Goal: Information Seeking & Learning: Learn about a topic

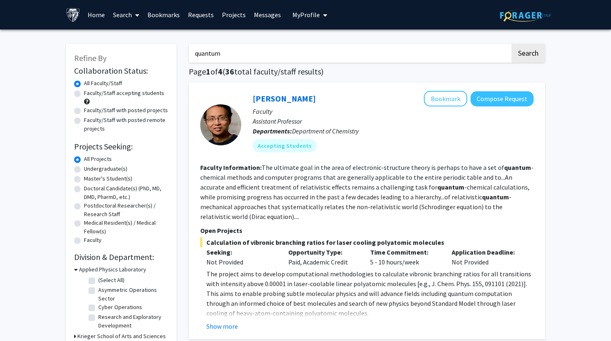
click at [298, 56] on input "quantum" at bounding box center [350, 53] width 322 height 19
type input "q"
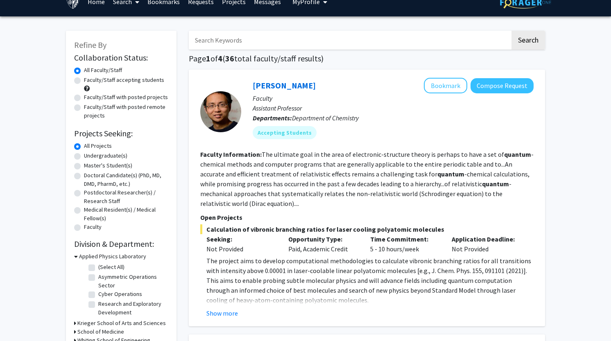
click at [84, 156] on label "Undergraduate(s)" at bounding box center [105, 156] width 43 height 9
click at [84, 156] on input "Undergraduate(s)" at bounding box center [86, 154] width 5 height 5
radio input "true"
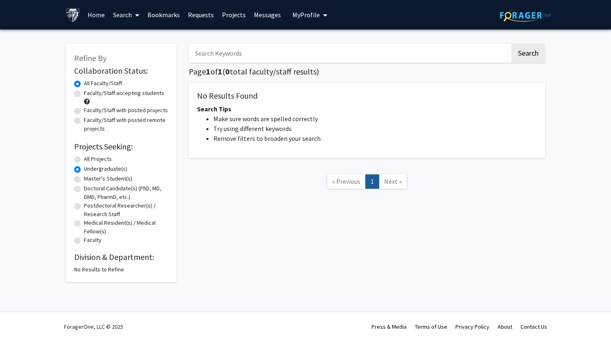
click at [237, 53] on input "Search Keywords" at bounding box center [350, 53] width 322 height 19
click at [512, 44] on button "Search" at bounding box center [529, 53] width 34 height 19
radio input "true"
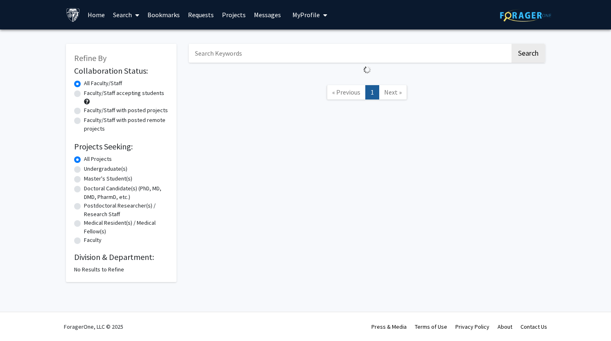
click at [512, 44] on button "Search" at bounding box center [529, 53] width 34 height 19
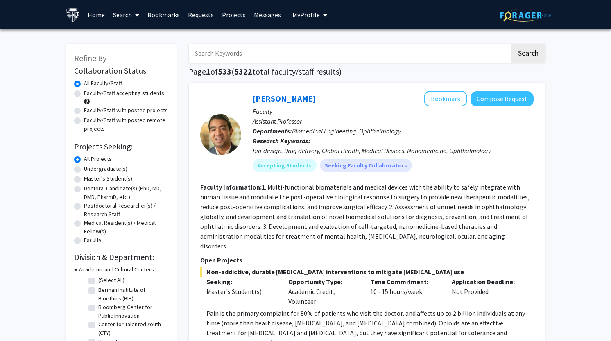
click at [84, 170] on label "Undergraduate(s)" at bounding box center [105, 169] width 43 height 9
click at [84, 170] on input "Undergraduate(s)" at bounding box center [86, 167] width 5 height 5
radio input "true"
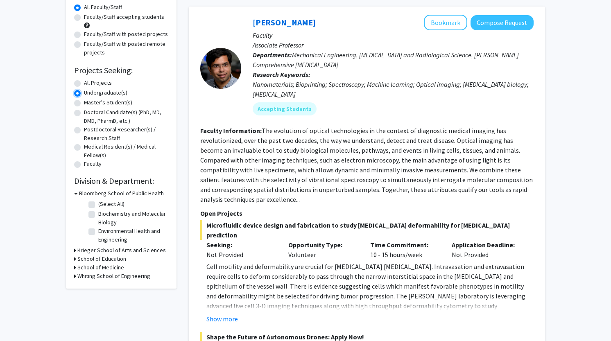
scroll to position [83, 0]
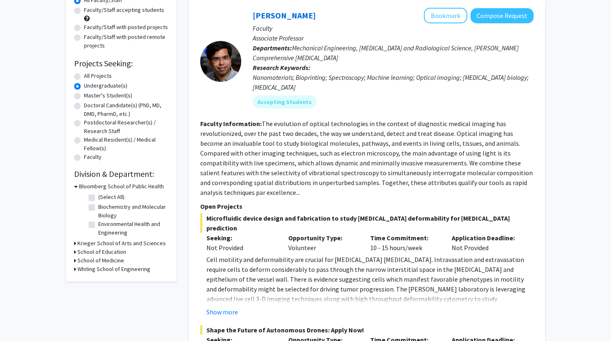
click at [120, 267] on h3 "Whiting School of Engineering" at bounding box center [113, 269] width 73 height 9
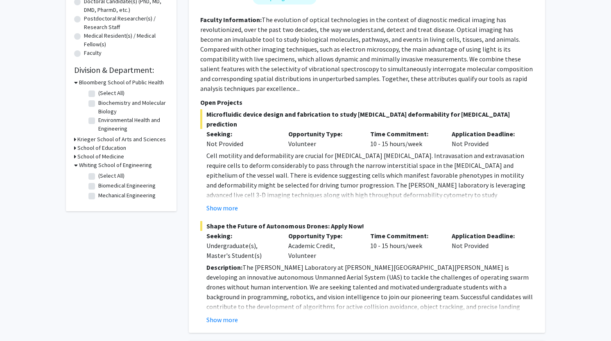
scroll to position [192, 0]
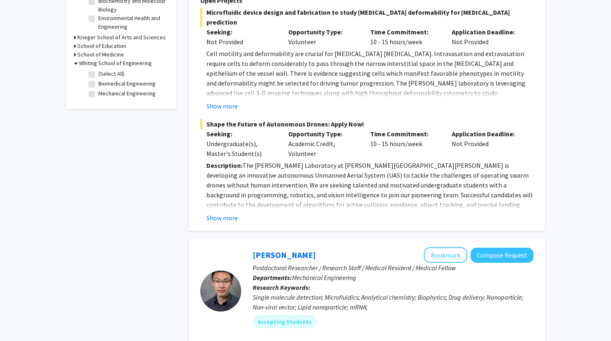
scroll to position [293, 0]
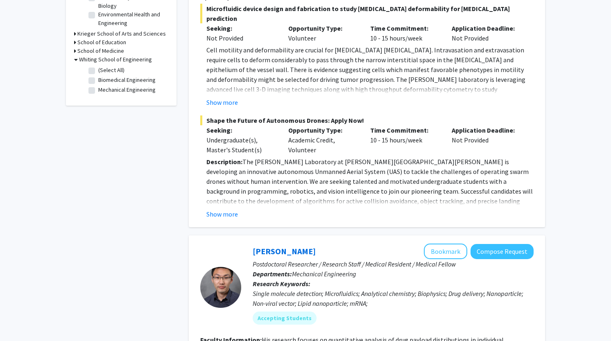
click at [98, 91] on label "Mechanical Engineering" at bounding box center [126, 90] width 57 height 9
click at [98, 91] on input "Mechanical Engineering" at bounding box center [100, 88] width 5 height 5
checkbox input "true"
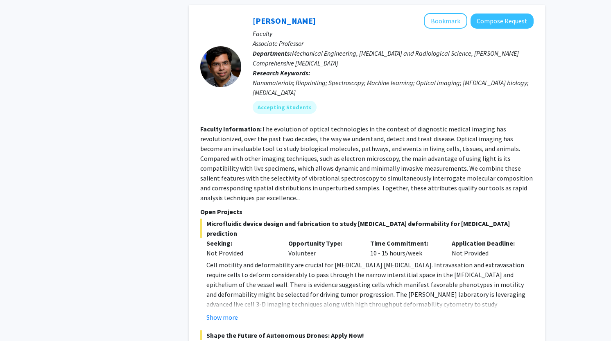
scroll to position [1040, 0]
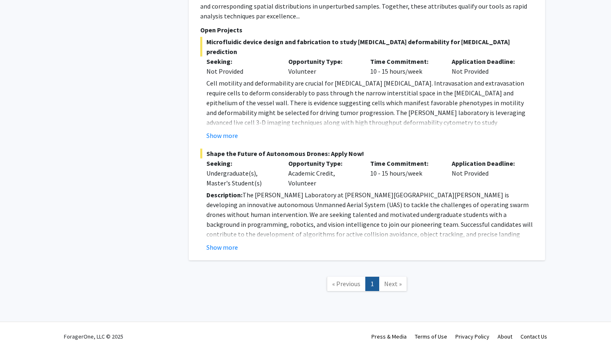
click at [390, 280] on span "Next »" at bounding box center [393, 284] width 18 height 8
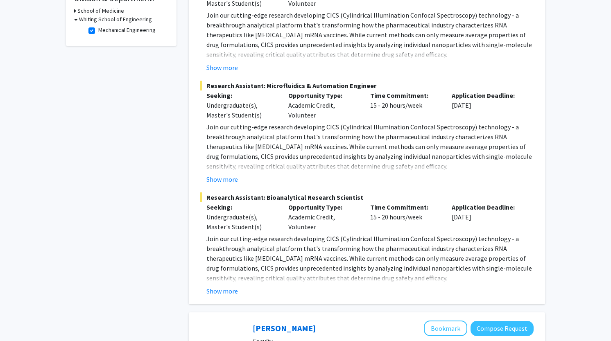
scroll to position [0, 0]
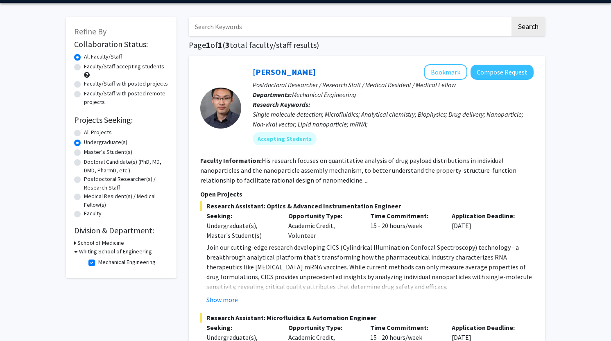
scroll to position [48, 0]
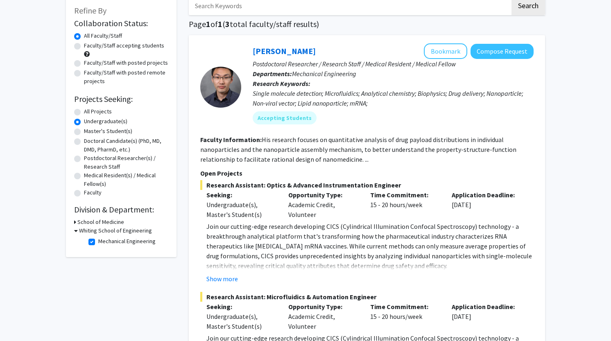
click at [98, 241] on label "Mechanical Engineering" at bounding box center [126, 241] width 57 height 9
click at [98, 241] on input "Mechanical Engineering" at bounding box center [100, 239] width 5 height 5
checkbox input "false"
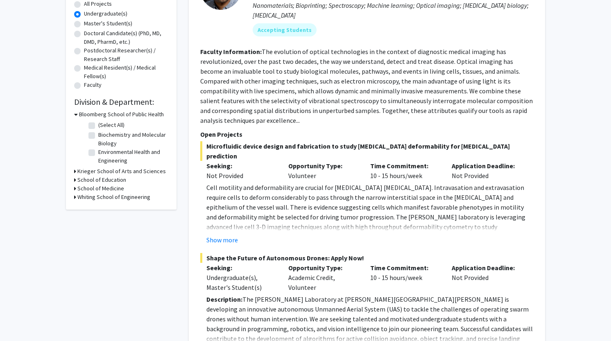
scroll to position [158, 0]
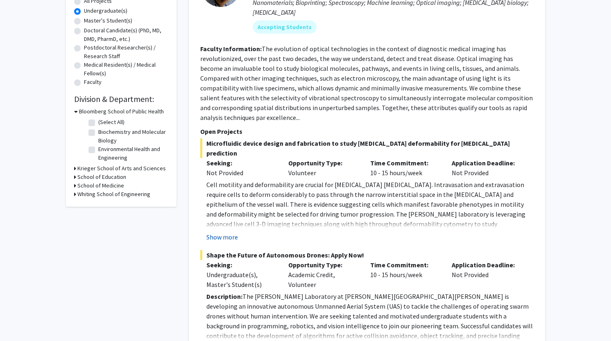
click at [229, 232] on button "Show more" at bounding box center [223, 237] width 32 height 10
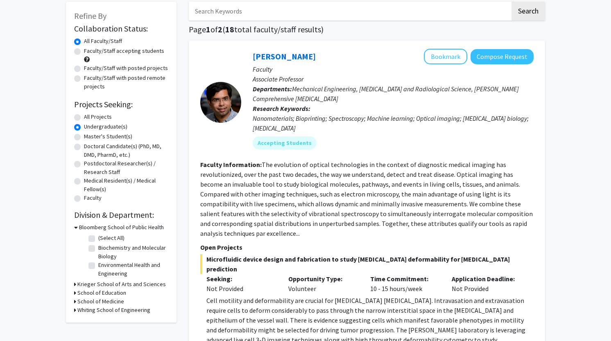
scroll to position [43, 0]
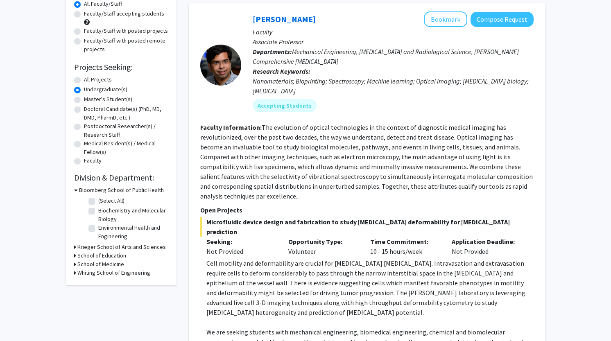
click at [126, 273] on h3 "Whiting School of Engineering" at bounding box center [113, 273] width 73 height 9
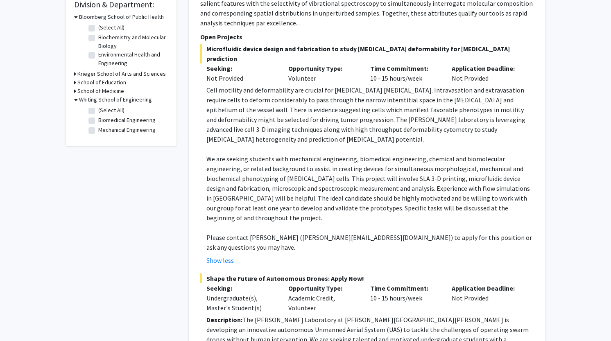
scroll to position [256, 0]
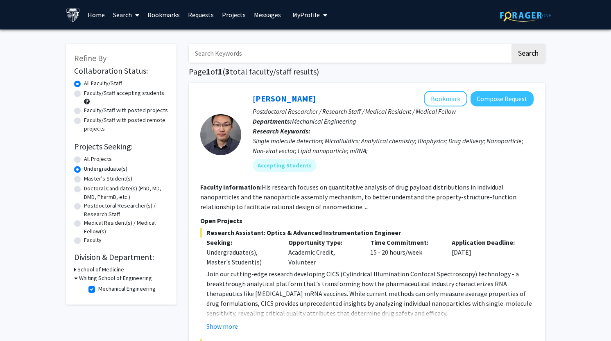
click at [127, 16] on link "Search" at bounding box center [126, 14] width 34 height 29
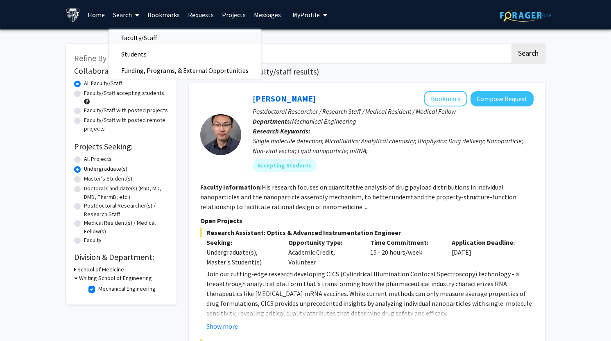
click at [142, 38] on span "Faculty/Staff" at bounding box center [139, 38] width 60 height 16
radio input "true"
checkbox input "false"
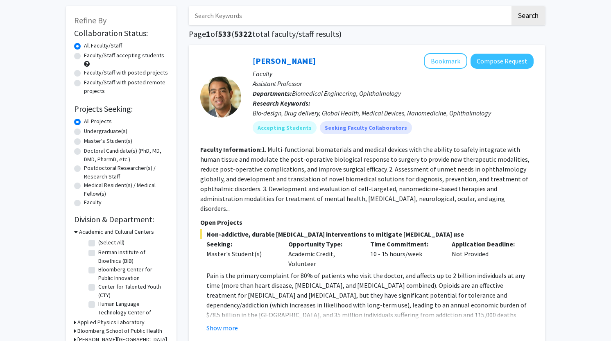
scroll to position [38, 0]
click at [84, 131] on label "Undergraduate(s)" at bounding box center [105, 131] width 43 height 9
click at [84, 131] on input "Undergraduate(s)" at bounding box center [86, 129] width 5 height 5
radio input "true"
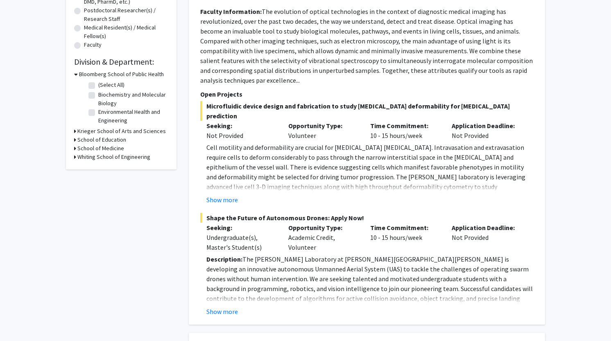
scroll to position [190, 0]
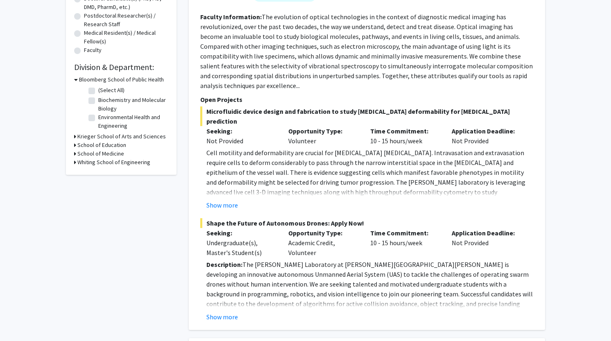
click at [106, 163] on h3 "Whiting School of Engineering" at bounding box center [113, 162] width 73 height 9
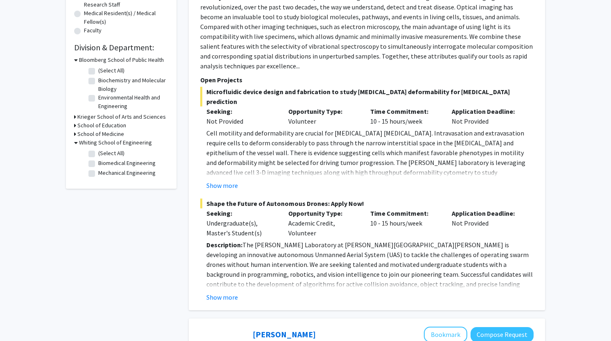
scroll to position [210, 0]
click at [98, 150] on label "(Select All)" at bounding box center [111, 153] width 26 height 9
click at [98, 150] on input "(Select All)" at bounding box center [100, 151] width 5 height 5
checkbox input "true"
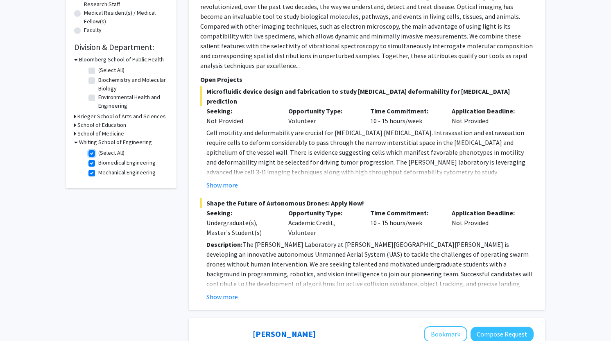
checkbox input "true"
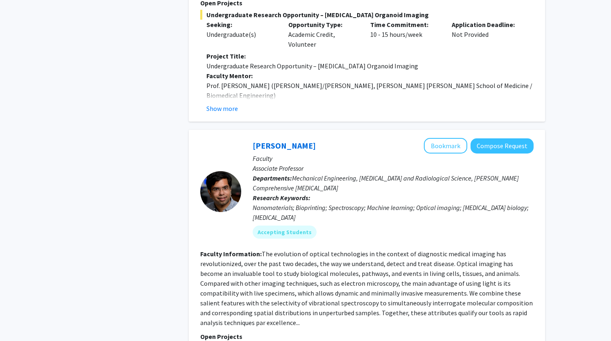
scroll to position [951, 0]
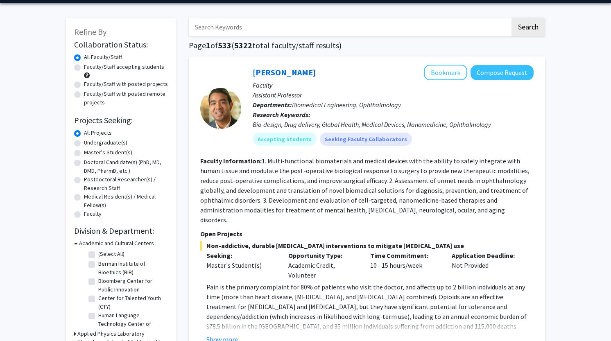
scroll to position [25, 0]
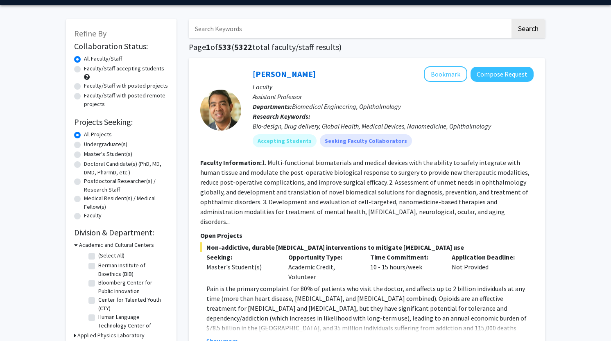
click at [134, 68] on label "Faculty/Staff accepting students" at bounding box center [124, 68] width 80 height 9
click at [89, 68] on input "Faculty/Staff accepting students" at bounding box center [86, 66] width 5 height 5
radio input "true"
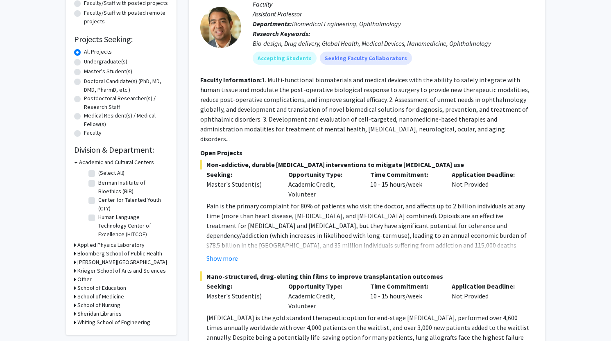
scroll to position [127, 0]
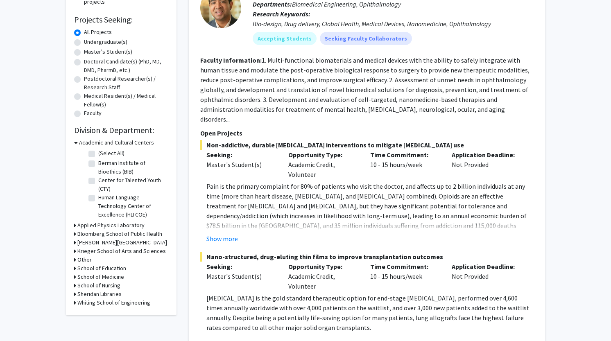
click at [114, 304] on h3 "Whiting School of Engineering" at bounding box center [113, 303] width 73 height 9
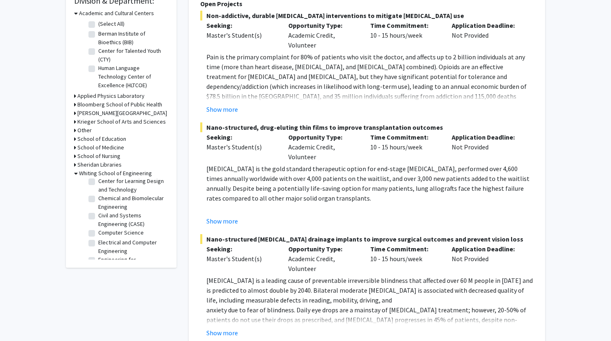
scroll to position [77, 0]
click at [98, 235] on label "Electrical and Computer Engineering" at bounding box center [132, 236] width 68 height 17
click at [98, 234] on input "Electrical and Computer Engineering" at bounding box center [100, 230] width 5 height 5
checkbox input "true"
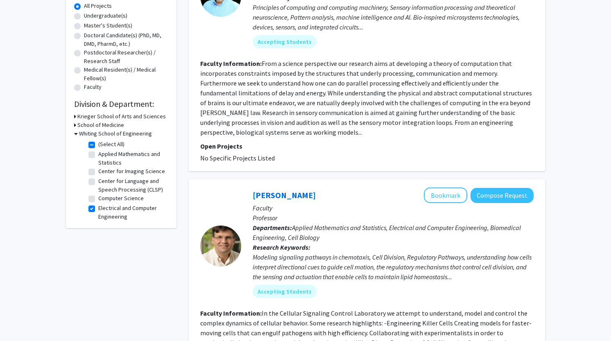
scroll to position [132, 0]
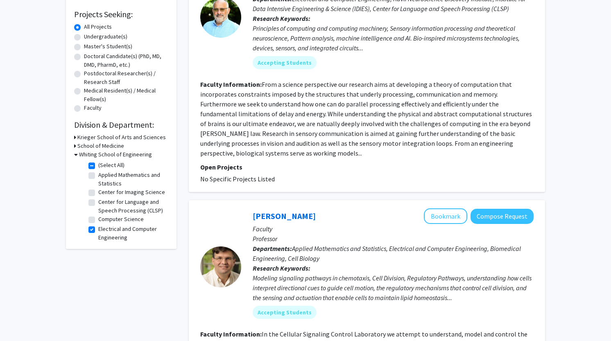
click at [123, 136] on h3 "Krieger School of Arts and Sciences" at bounding box center [121, 137] width 89 height 9
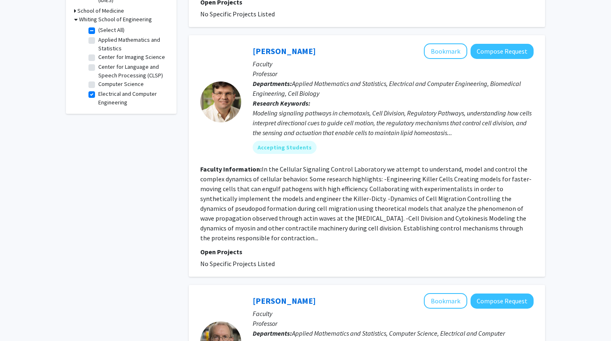
scroll to position [0, 0]
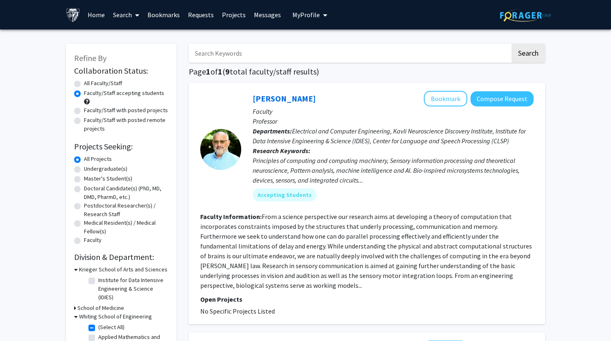
click at [375, 56] on input "Search Keywords" at bounding box center [350, 53] width 322 height 19
type input "quantum"
click at [512, 44] on button "Search" at bounding box center [529, 53] width 34 height 19
radio input "true"
checkbox input "false"
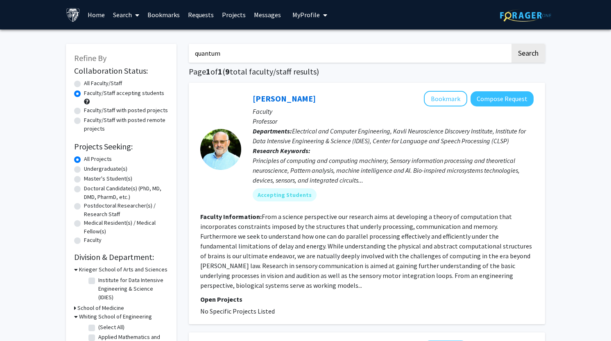
checkbox input "false"
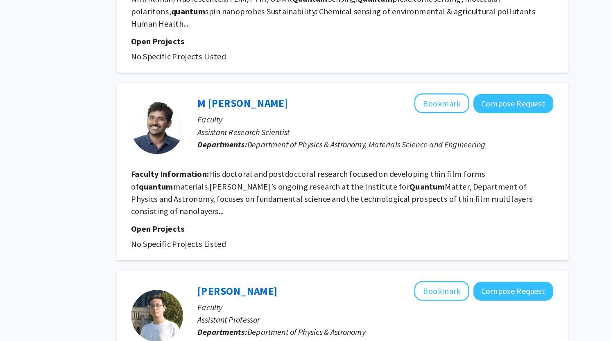
scroll to position [373, 0]
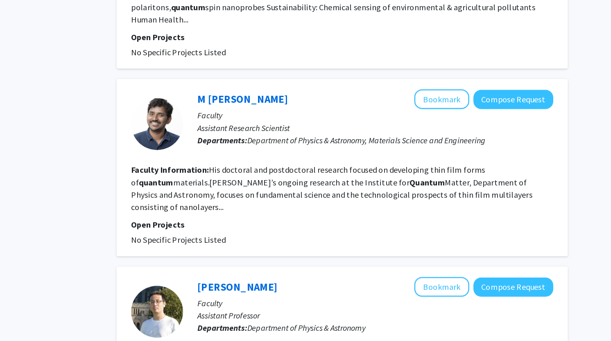
click at [463, 208] on fg-read-more "His doctoral and postdoctoral research focused on developing thin film forms of…" at bounding box center [358, 220] width 317 height 38
click at [294, 208] on fg-read-more "His doctoral and postdoctoral research focused on developing thin film forms of…" at bounding box center [358, 220] width 317 height 38
click at [500, 142] on button "Compose Request" at bounding box center [502, 149] width 63 height 15
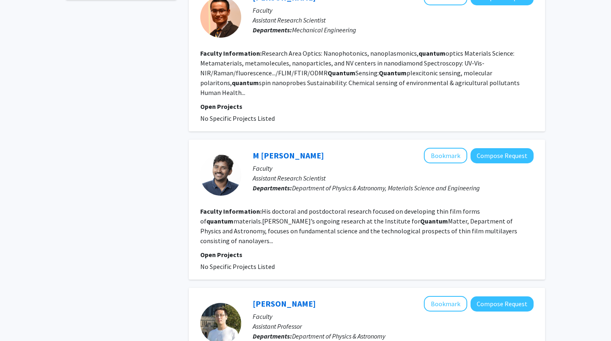
scroll to position [368, 0]
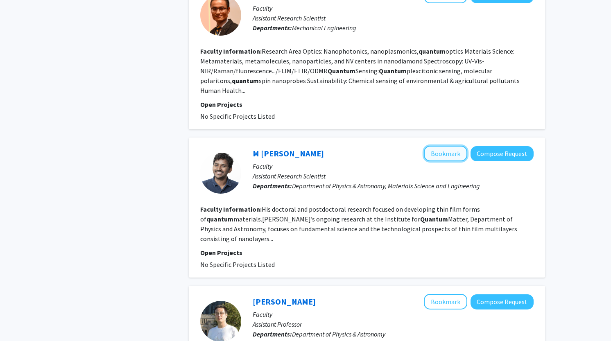
click at [447, 146] on button "Bookmark" at bounding box center [445, 154] width 43 height 16
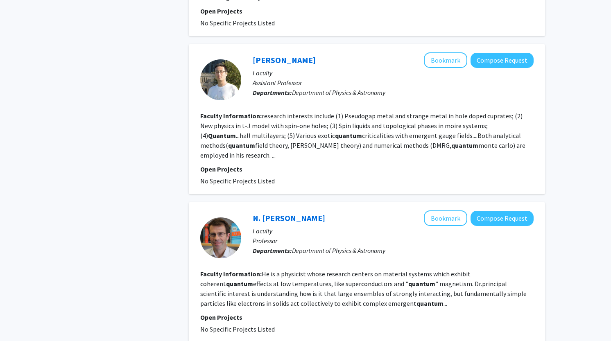
scroll to position [617, 0]
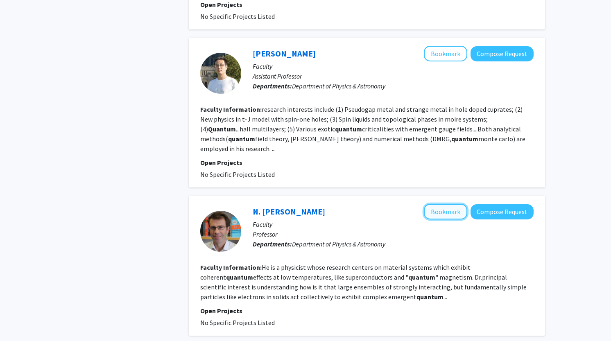
click at [459, 204] on button "Bookmark" at bounding box center [445, 212] width 43 height 16
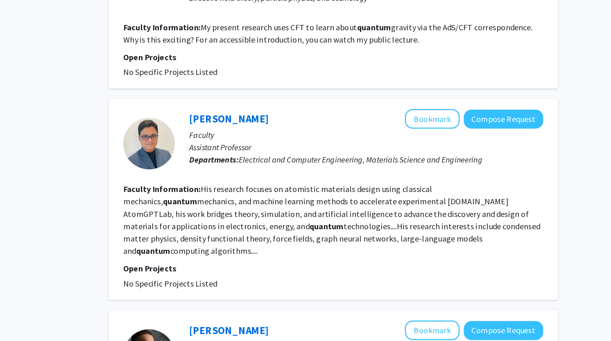
scroll to position [1320, 0]
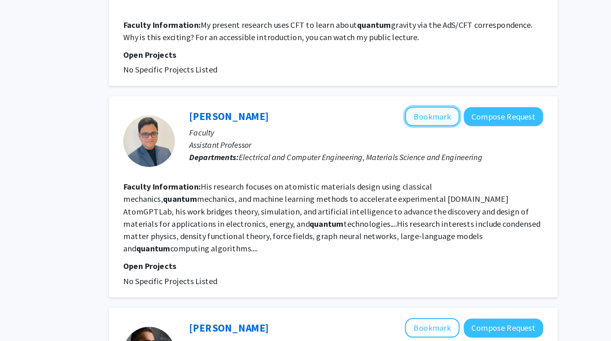
click at [463, 154] on button "Bookmark" at bounding box center [445, 162] width 43 height 16
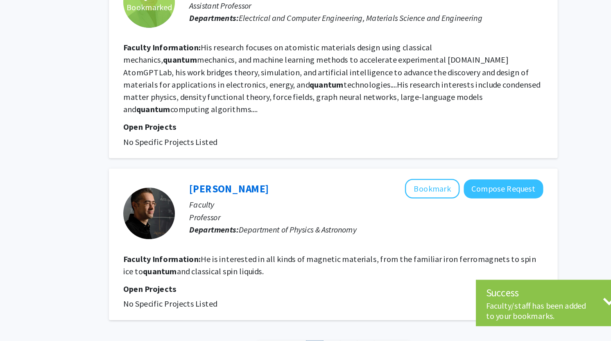
scroll to position [1433, 0]
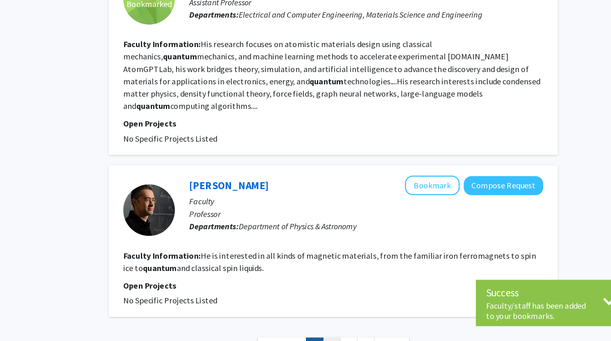
click at [366, 338] on link "2" at bounding box center [366, 345] width 14 height 14
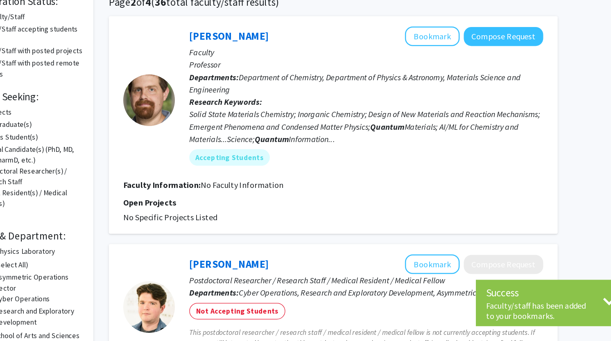
scroll to position [0, 0]
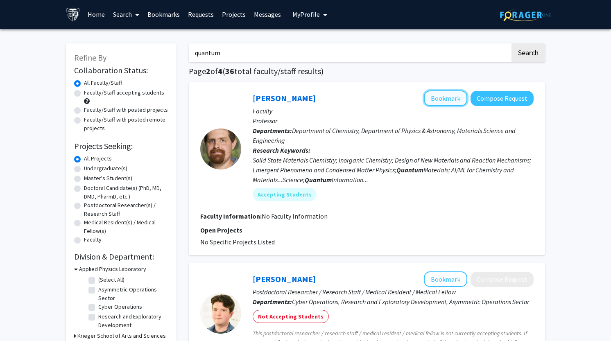
click at [456, 97] on button "Bookmark" at bounding box center [445, 99] width 43 height 16
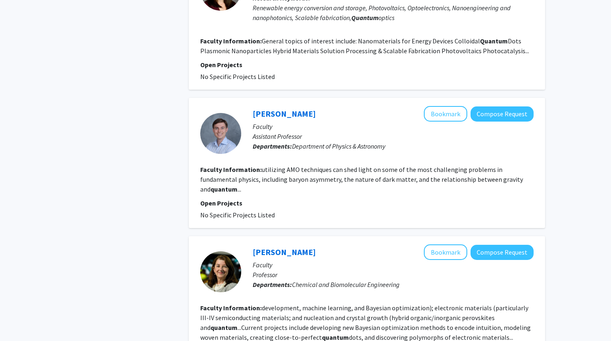
scroll to position [1333, 0]
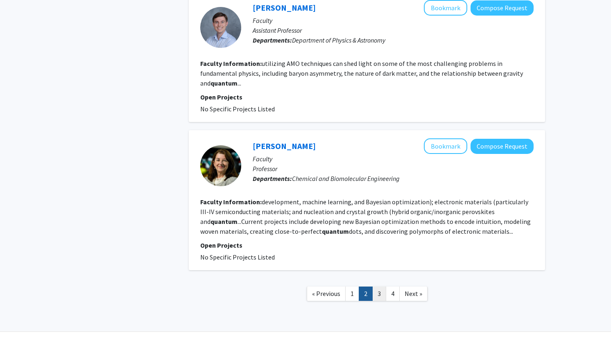
click at [378, 287] on link "3" at bounding box center [380, 294] width 14 height 14
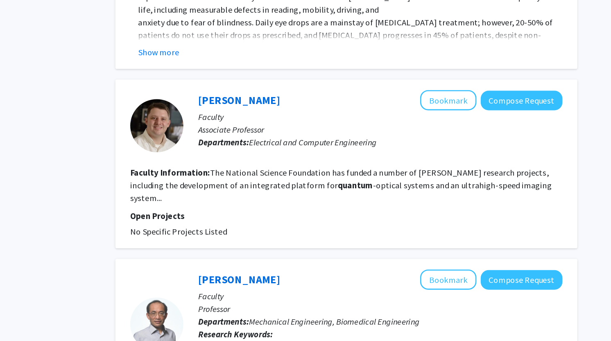
scroll to position [1756, 0]
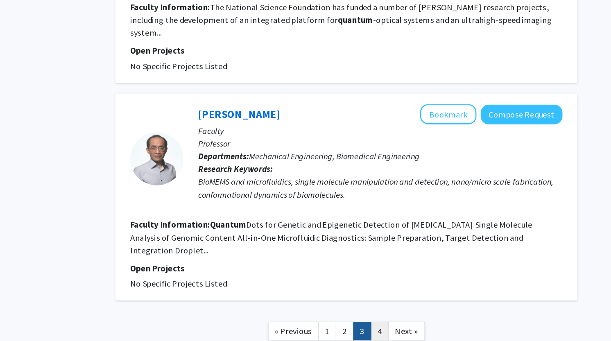
click at [396, 326] on link "4" at bounding box center [393, 333] width 14 height 14
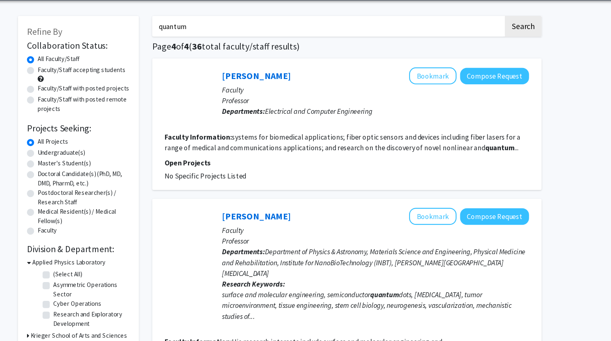
scroll to position [1, 0]
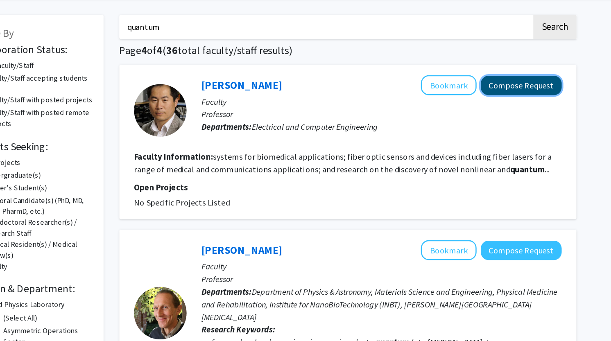
click at [506, 93] on button "Compose Request" at bounding box center [502, 97] width 63 height 15
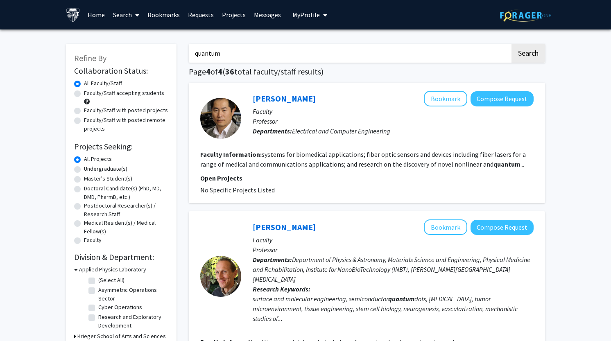
click at [98, 169] on label "Undergraduate(s)" at bounding box center [105, 169] width 43 height 9
click at [89, 169] on input "Undergraduate(s)" at bounding box center [86, 167] width 5 height 5
radio input "true"
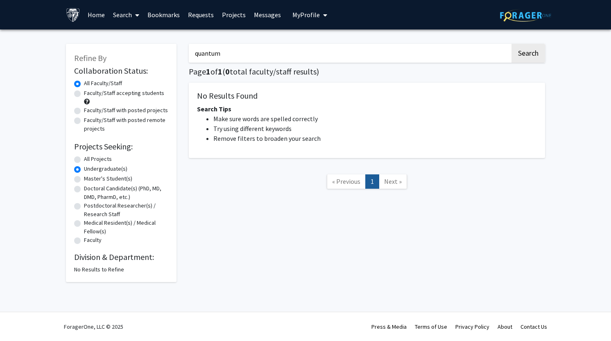
drag, startPoint x: 255, startPoint y: 53, endPoint x: 127, endPoint y: 53, distance: 128.3
click at [128, 53] on div "Refine By Collaboration Status: Collaboration Status All Faculty/Staff Collabor…" at bounding box center [306, 159] width 492 height 247
click at [512, 44] on button "Search" at bounding box center [529, 53] width 34 height 19
radio input "true"
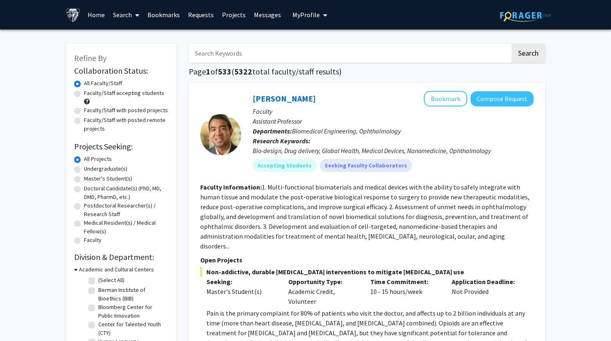
click at [106, 170] on label "Undergraduate(s)" at bounding box center [105, 169] width 43 height 9
click at [89, 170] on input "Undergraduate(s)" at bounding box center [86, 167] width 5 height 5
radio input "true"
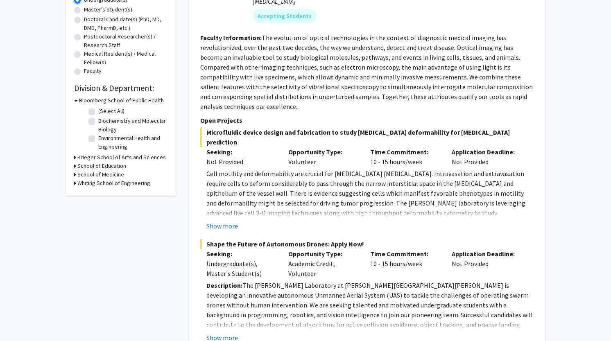
scroll to position [188, 0]
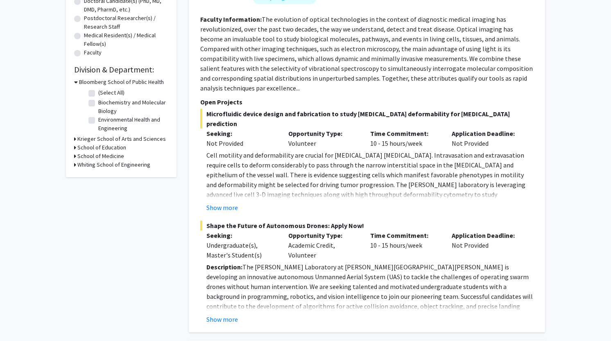
click at [120, 161] on h3 "Whiting School of Engineering" at bounding box center [113, 165] width 73 height 9
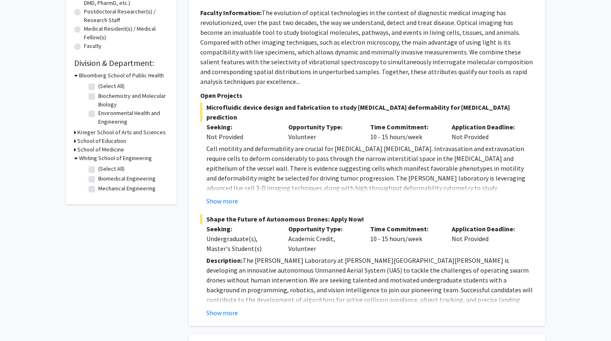
click at [126, 191] on label "Mechanical Engineering" at bounding box center [126, 188] width 57 height 9
click at [104, 190] on input "Mechanical Engineering" at bounding box center [100, 186] width 5 height 5
checkbox input "true"
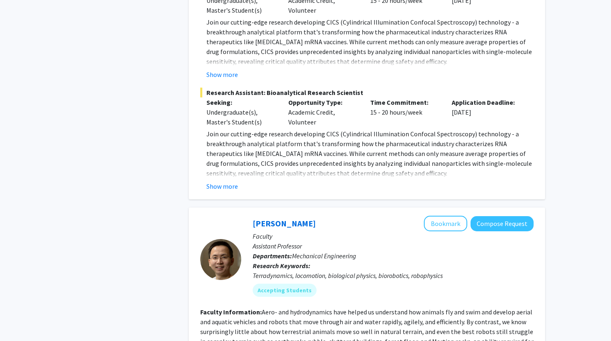
scroll to position [453, 0]
